Goal: Information Seeking & Learning: Check status

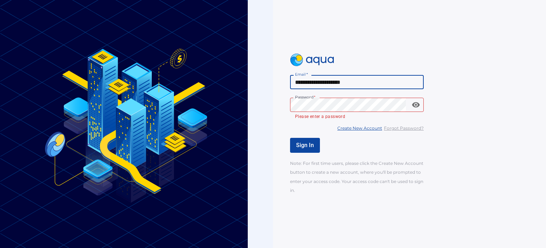
type input "**********"
click at [334, 91] on div "**********" at bounding box center [423, 124] width 267 height 141
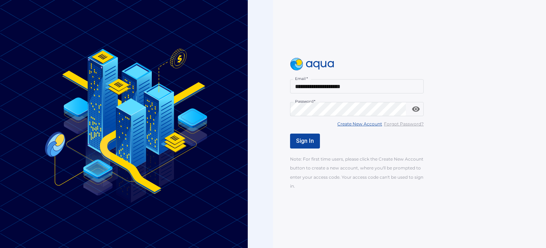
click at [302, 141] on span "Sign In" at bounding box center [305, 141] width 18 height 7
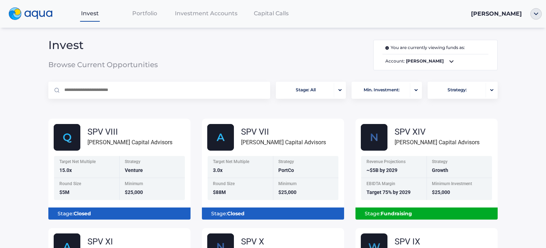
click at [336, 62] on div "You are currently viewing funds as: Account: [PERSON_NAME]" at bounding box center [348, 55] width 300 height 31
click at [536, 87] on div "Invest Portfolio Investment Accounts Capital Calls [PERSON_NAME] Invest Browse …" at bounding box center [273, 124] width 546 height 248
click at [507, 101] on div "Invest Portfolio Investment Accounts Capital Calls [PERSON_NAME] Invest Browse …" at bounding box center [273, 124] width 546 height 248
click at [452, 61] on icon at bounding box center [451, 61] width 9 height 9
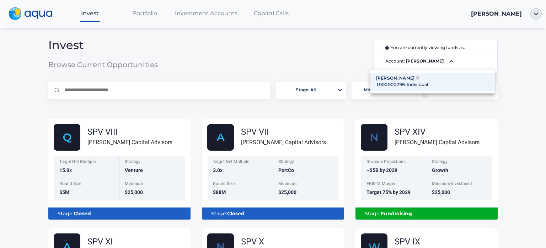
click at [452, 61] on div at bounding box center [273, 124] width 546 height 248
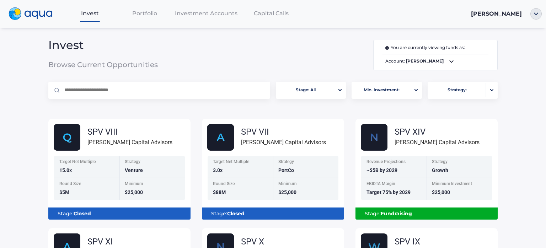
click at [144, 13] on span "Portfolio" at bounding box center [144, 13] width 25 height 7
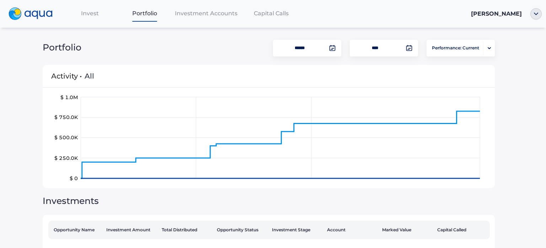
click at [206, 16] on span "Investment Accounts" at bounding box center [206, 13] width 63 height 7
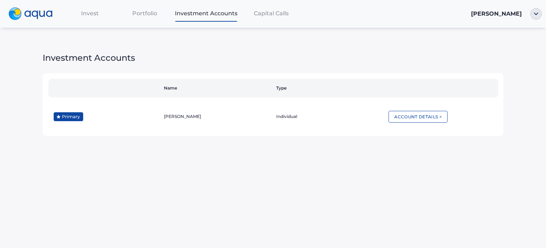
click at [270, 15] on span "Capital Calls" at bounding box center [271, 13] width 35 height 7
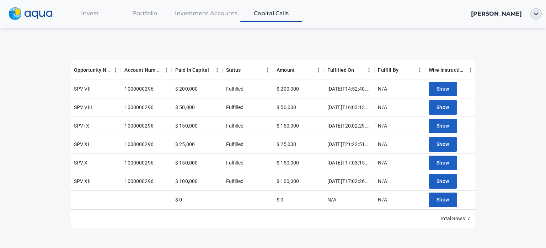
click at [218, 17] on span "Investment Accounts" at bounding box center [206, 13] width 63 height 7
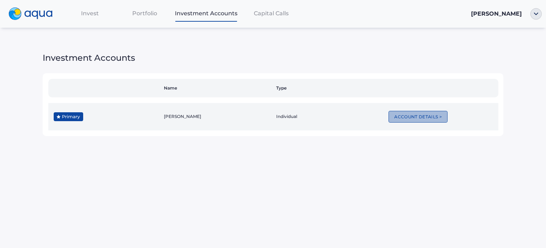
click at [424, 117] on button "Account Details >" at bounding box center [417, 117] width 59 height 12
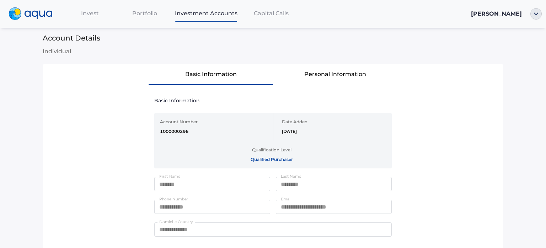
scroll to position [16, 0]
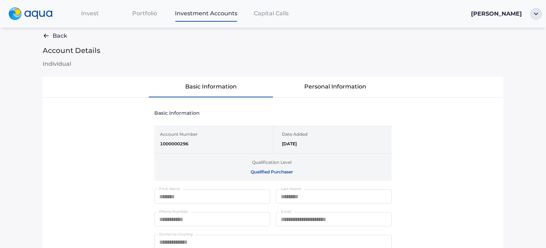
click at [336, 87] on button "Personal Information" at bounding box center [335, 87] width 124 height 20
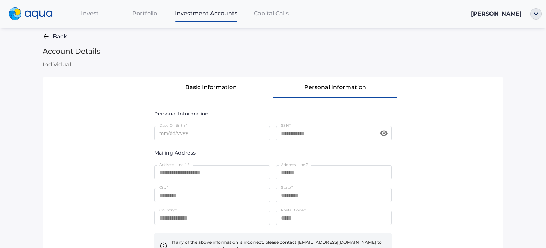
scroll to position [0, 0]
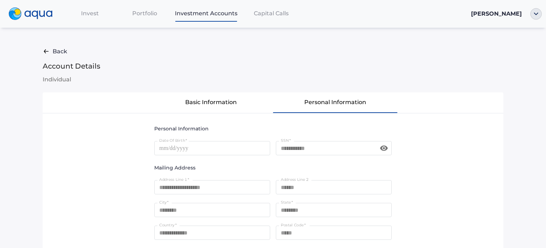
click at [267, 15] on span "Capital Calls" at bounding box center [271, 13] width 35 height 7
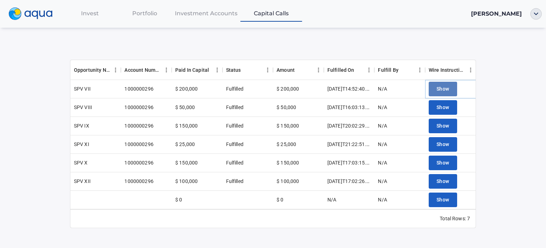
click at [444, 88] on span "Show" at bounding box center [442, 89] width 13 height 9
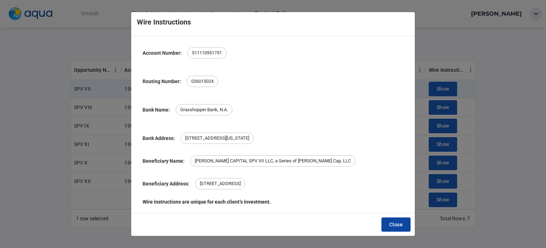
click at [392, 226] on span "Close" at bounding box center [396, 224] width 14 height 9
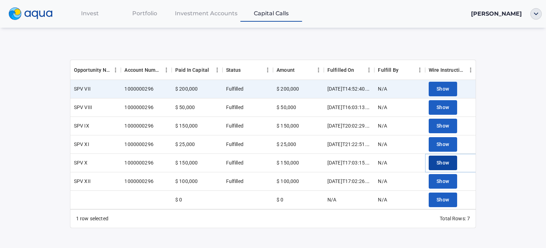
click at [444, 162] on span "Show" at bounding box center [442, 163] width 13 height 9
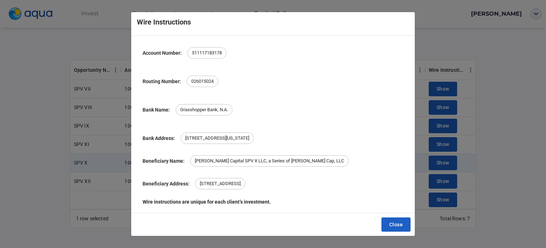
click at [516, 139] on div "Wire Instructions Account Number: [FINANCIAL_ID] Routing Number: [FINANCIAL_ID]…" at bounding box center [273, 124] width 546 height 248
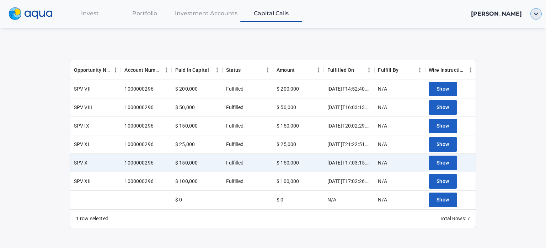
click at [534, 14] on img "button" at bounding box center [535, 13] width 11 height 11
click at [536, 12] on img "button" at bounding box center [535, 13] width 11 height 11
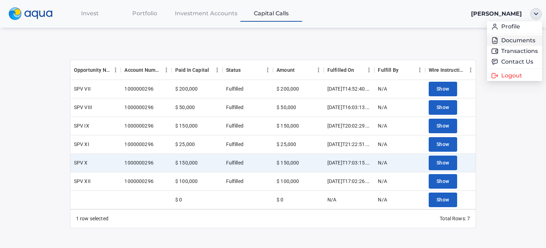
click at [509, 42] on link "Documents" at bounding box center [514, 40] width 47 height 7
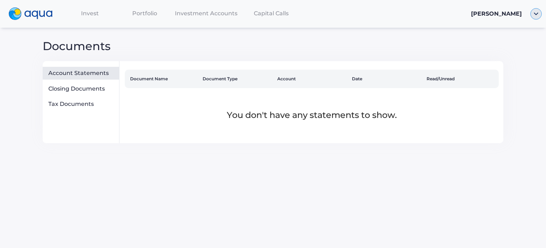
click at [535, 15] on img "button" at bounding box center [535, 13] width 11 height 11
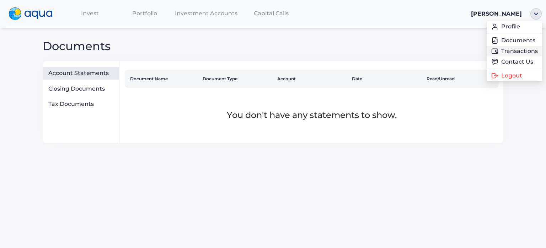
click at [510, 50] on link "Transactions" at bounding box center [514, 51] width 47 height 7
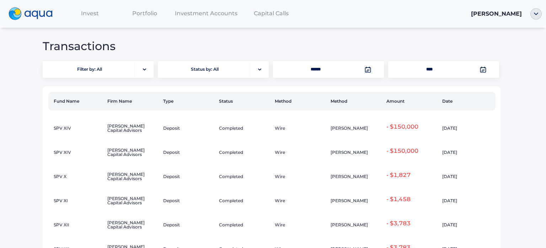
click at [85, 14] on span "Invest" at bounding box center [90, 13] width 18 height 7
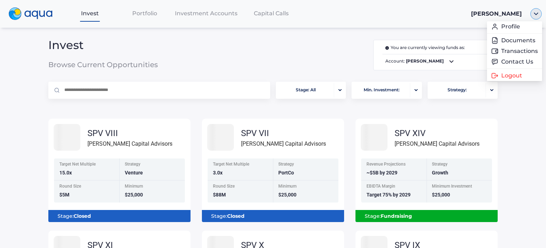
click at [538, 15] on img "button" at bounding box center [535, 13] width 11 height 11
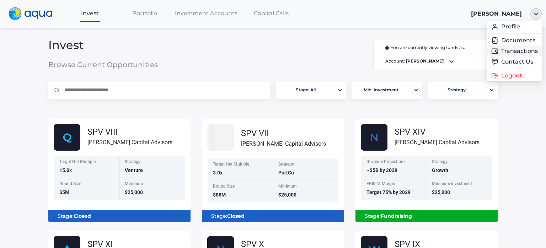
click at [514, 50] on link "Transactions" at bounding box center [514, 51] width 47 height 7
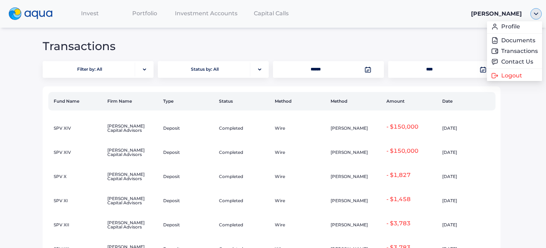
click at [534, 15] on img "button" at bounding box center [535, 13] width 11 height 11
click at [515, 39] on link "Documents" at bounding box center [514, 40] width 47 height 7
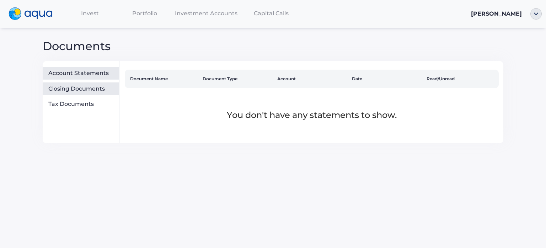
click at [73, 90] on div "Closing Documents" at bounding box center [82, 88] width 68 height 7
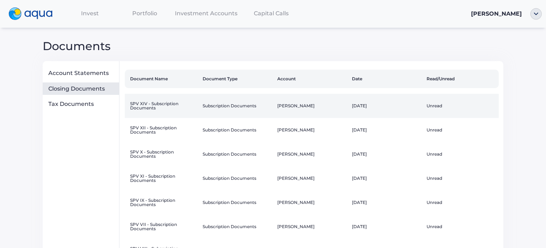
click at [230, 106] on td "Subscription Documents" at bounding box center [237, 106] width 75 height 24
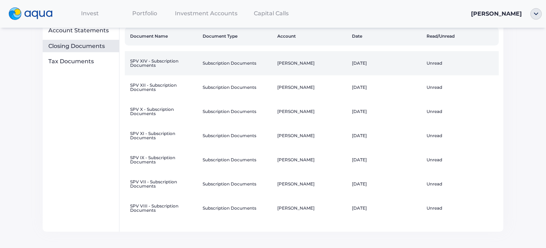
scroll to position [43, 0]
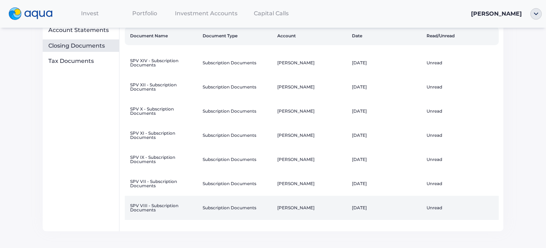
click at [152, 206] on td "SPV VIII - Subscription Documents" at bounding box center [162, 208] width 75 height 24
